Goal: Communication & Community: Answer question/provide support

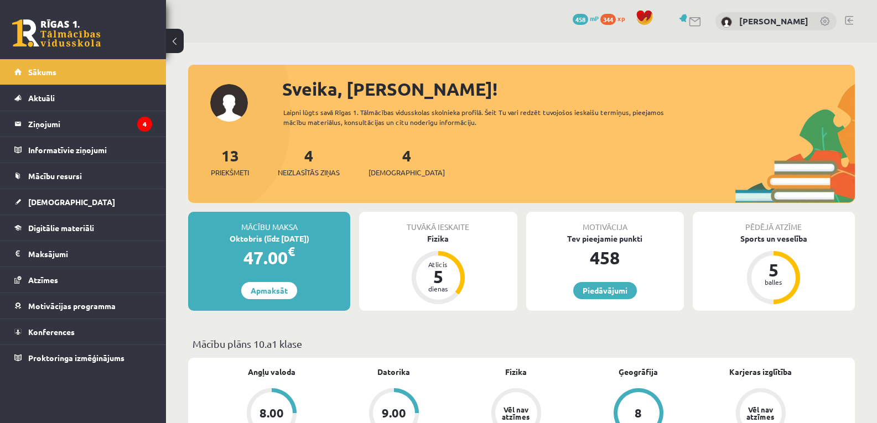
scroll to position [243, 0]
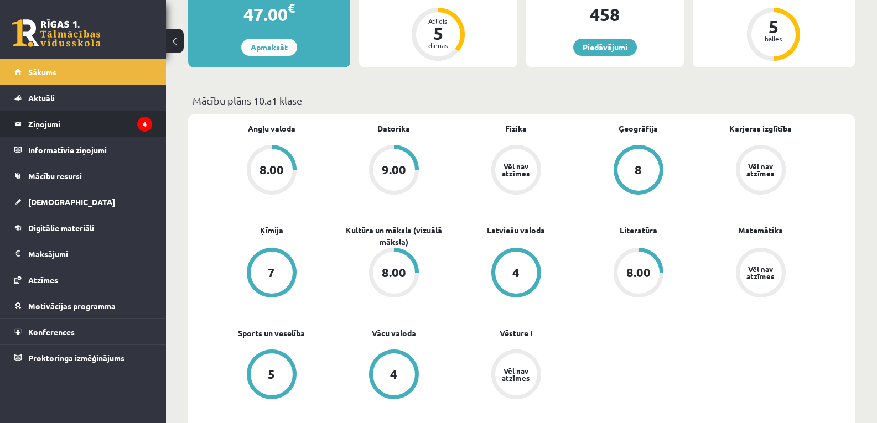
click at [40, 119] on legend "Ziņojumi 4" at bounding box center [90, 123] width 124 height 25
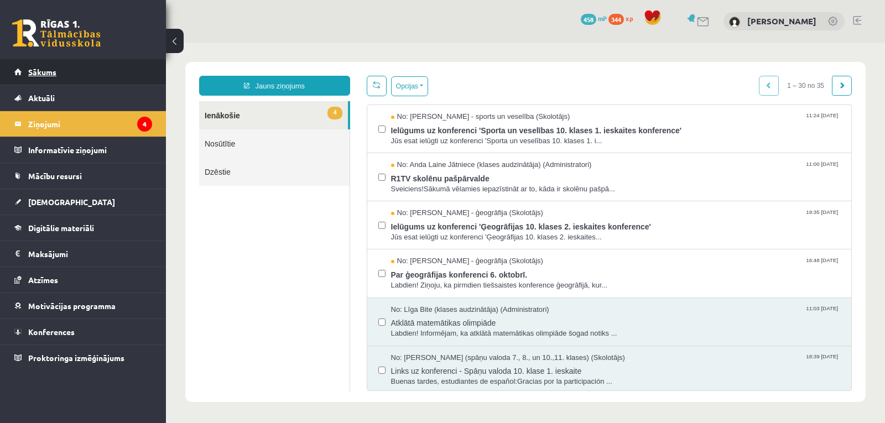
click at [34, 71] on span "Sākums" at bounding box center [42, 72] width 28 height 10
